Goal: Check status: Check status

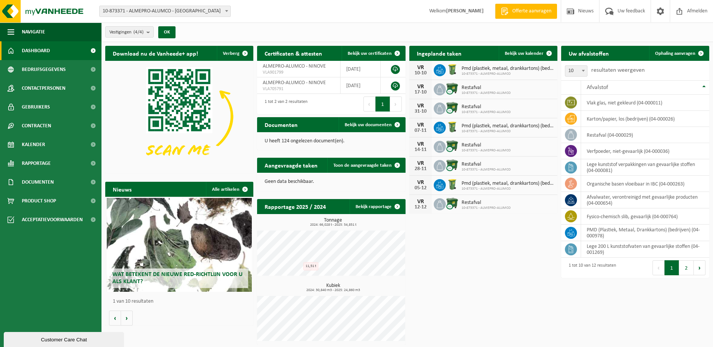
scroll to position [1, 0]
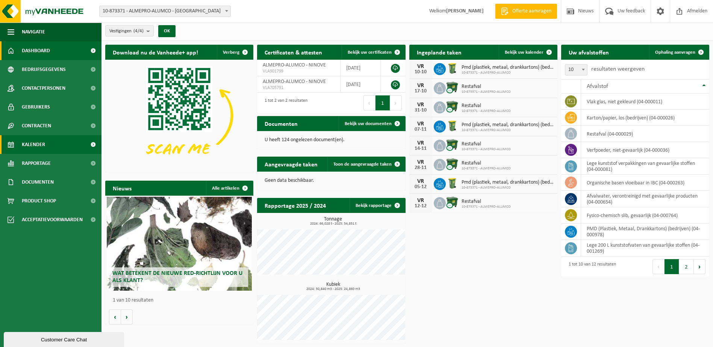
click at [45, 144] on link "Kalender" at bounding box center [50, 144] width 101 height 19
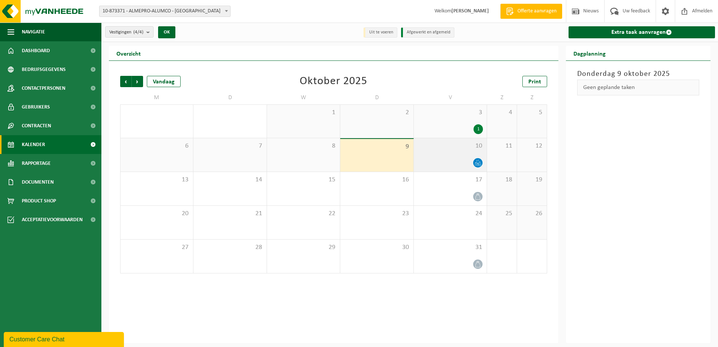
click at [478, 165] on icon at bounding box center [478, 163] width 6 height 6
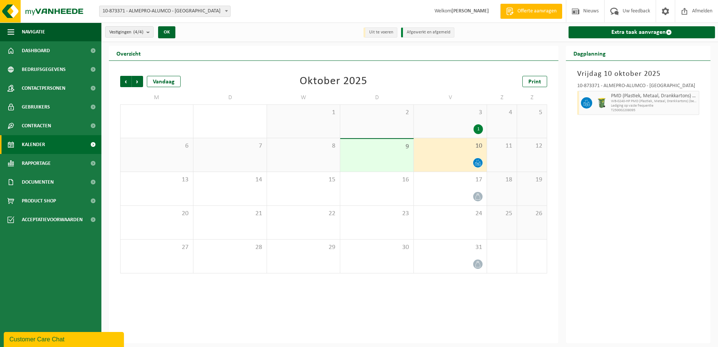
click at [698, 289] on div "[DATE] 10-873371 - ALMEPRO-ALUMCO - NINOVE PMD (Plastiek, Metaal, Drankkartons)…" at bounding box center [638, 202] width 145 height 283
click at [15, 11] on img at bounding box center [45, 11] width 90 height 23
